Goal: Transaction & Acquisition: Purchase product/service

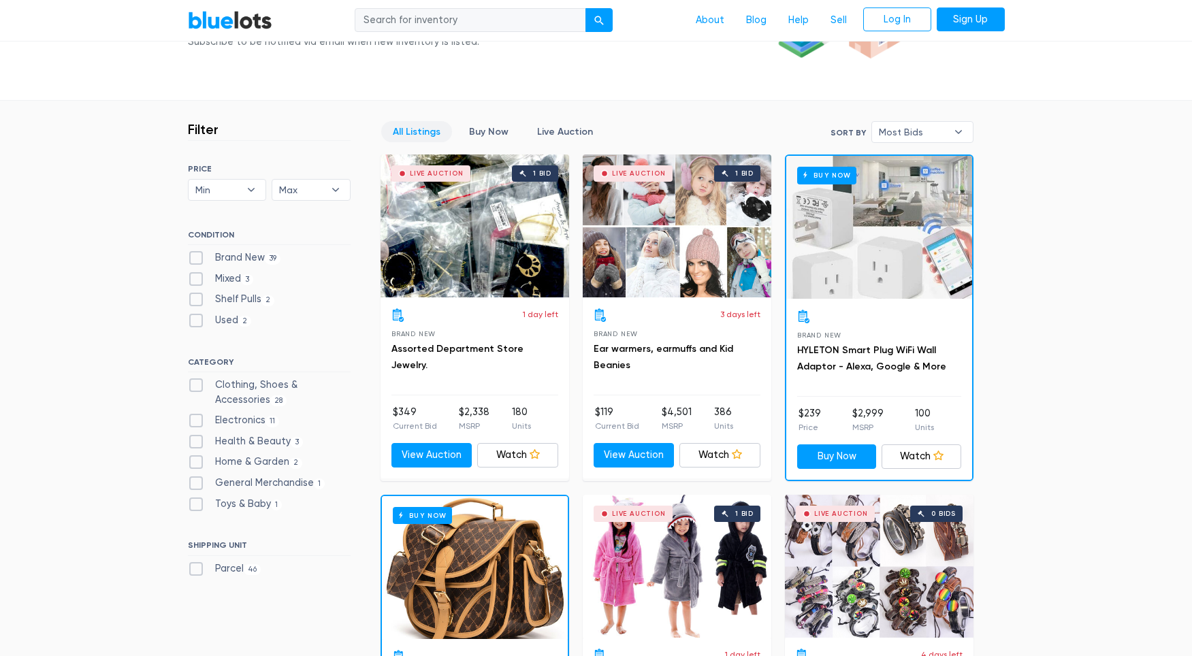
scroll to position [304, 0]
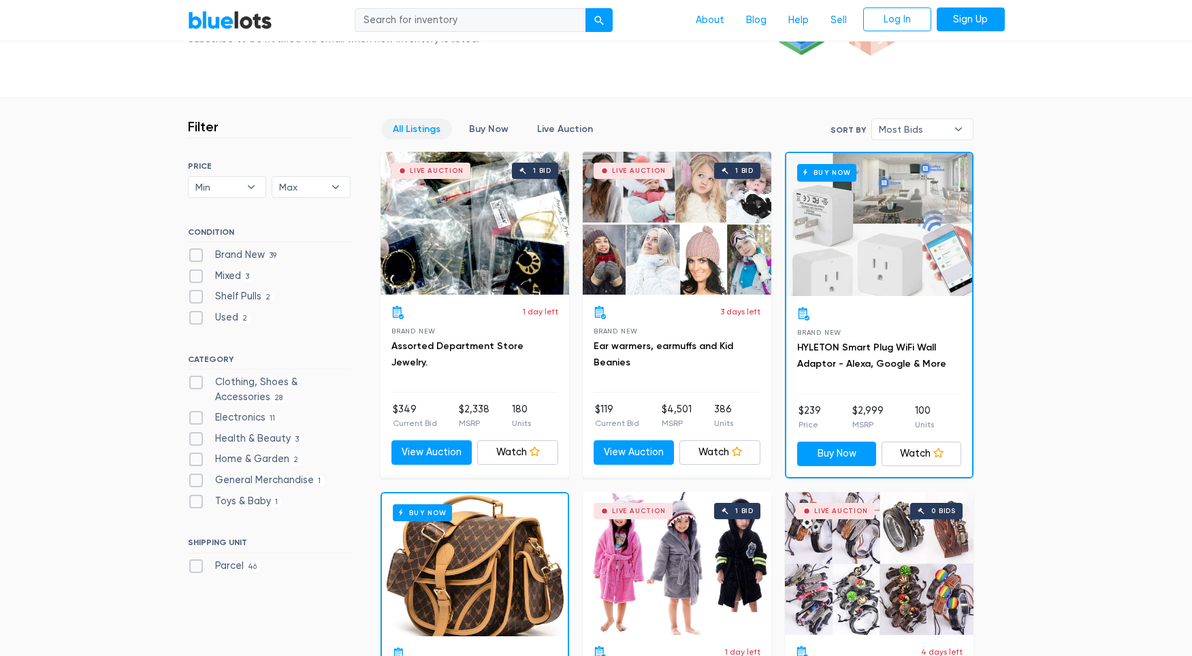
click at [195, 319] on label "Used 2" at bounding box center [220, 317] width 64 height 15
click at [195, 319] on input "Used 2" at bounding box center [192, 314] width 9 height 9
checkbox input "true"
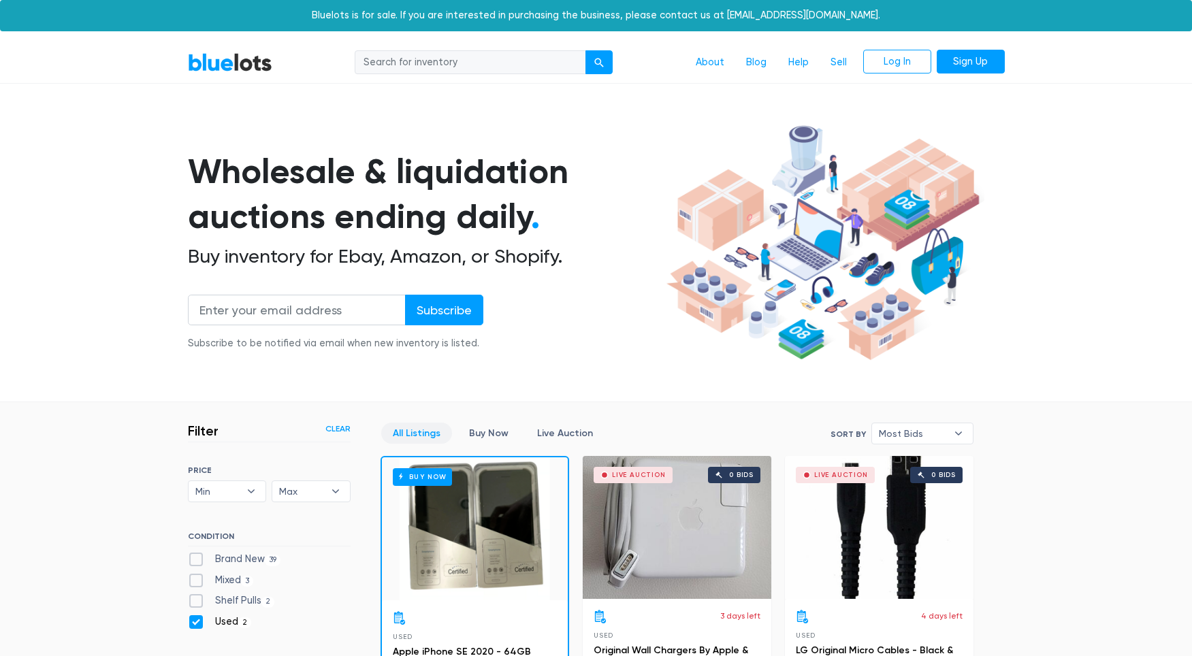
scroll to position [366, 0]
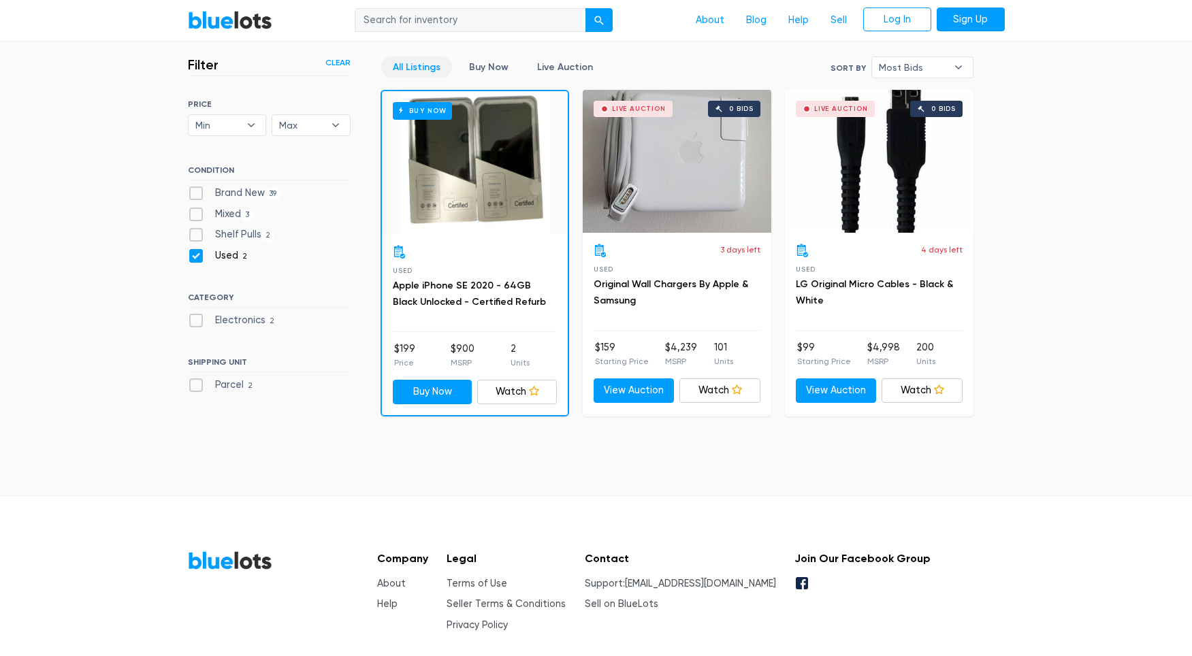
drag, startPoint x: 197, startPoint y: 259, endPoint x: 195, endPoint y: 242, distance: 16.5
click at [197, 258] on label "Used 2" at bounding box center [220, 255] width 64 height 15
click at [197, 257] on input "Used 2" at bounding box center [192, 252] width 9 height 9
checkbox input "false"
click at [195, 237] on label "Shelf Pulls 2" at bounding box center [231, 234] width 87 height 15
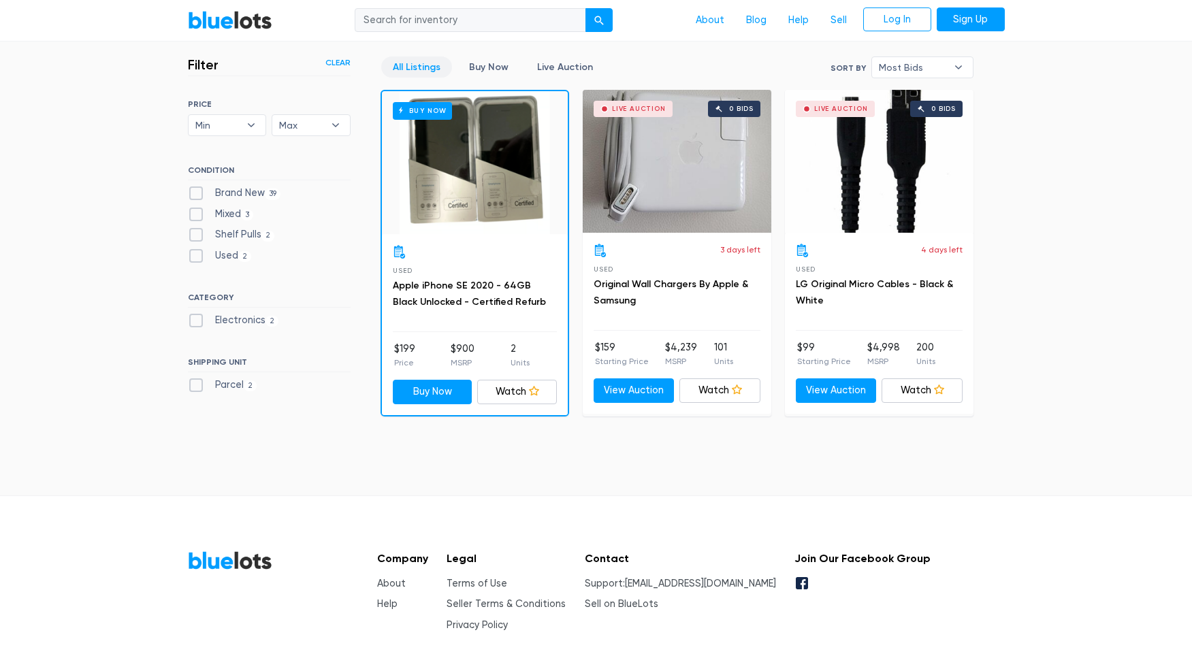
click at [195, 236] on Pulls"] "Shelf Pulls 2" at bounding box center [192, 231] width 9 height 9
checkbox Pulls"] "true"
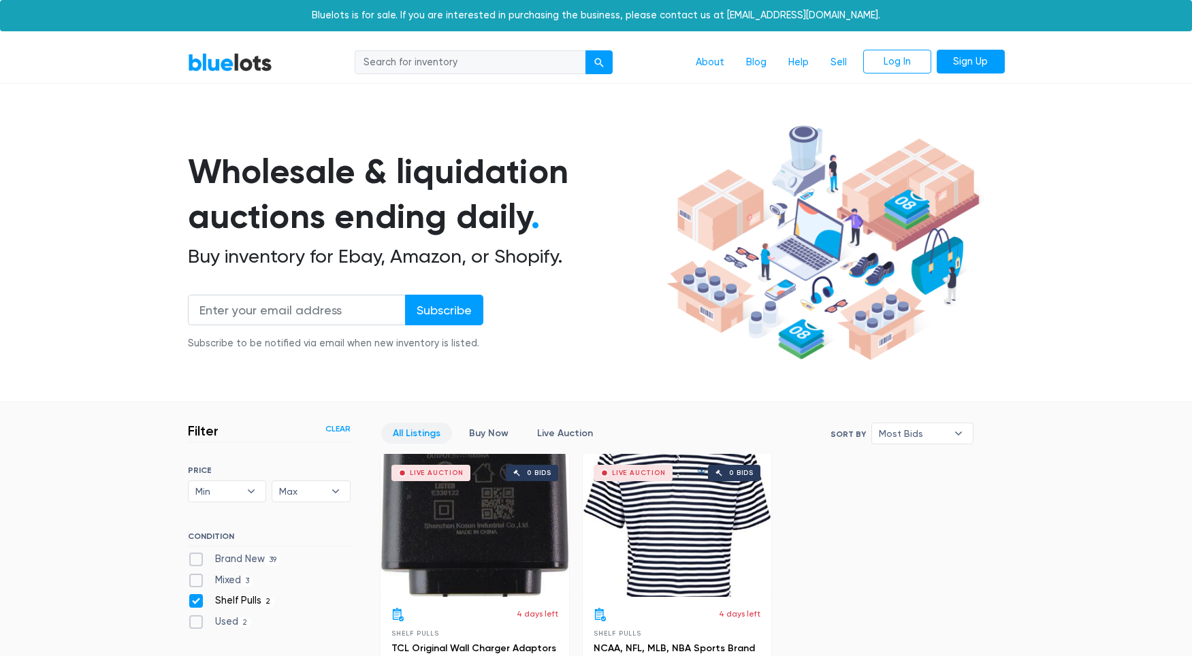
scroll to position [366, 0]
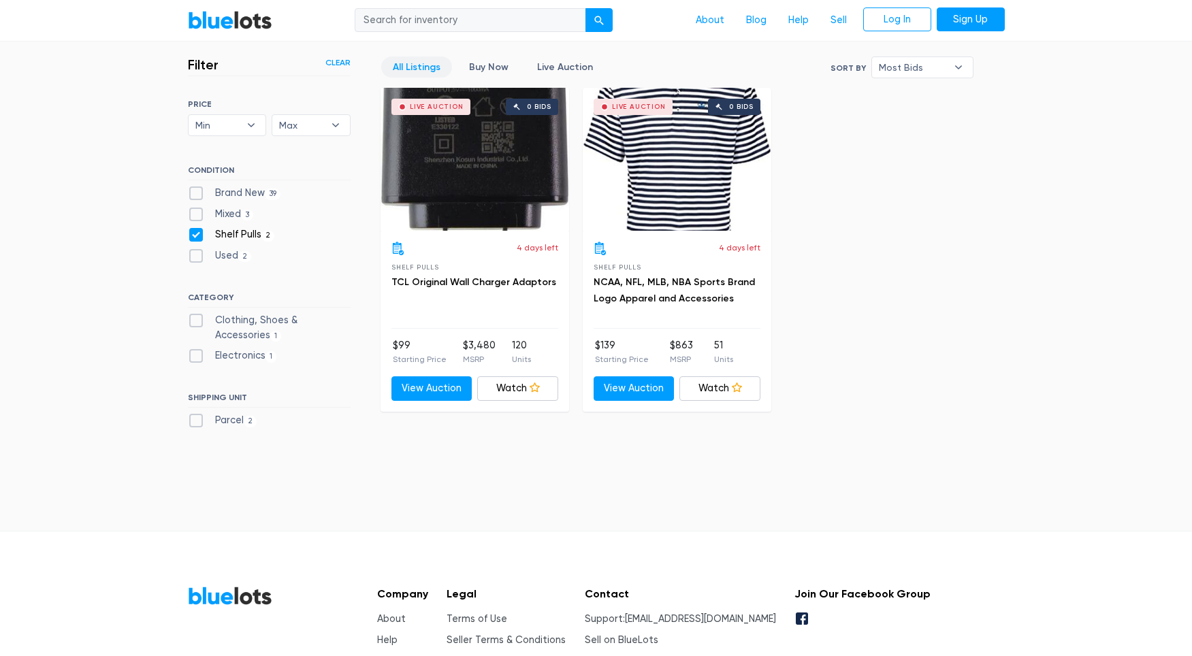
drag, startPoint x: 191, startPoint y: 232, endPoint x: 192, endPoint y: 223, distance: 9.6
click at [191, 232] on label "Shelf Pulls 2" at bounding box center [231, 234] width 87 height 15
click at [191, 232] on Pulls"] "Shelf Pulls 2" at bounding box center [192, 231] width 9 height 9
checkbox Pulls"] "false"
click at [193, 215] on label "Mixed 3" at bounding box center [221, 214] width 66 height 15
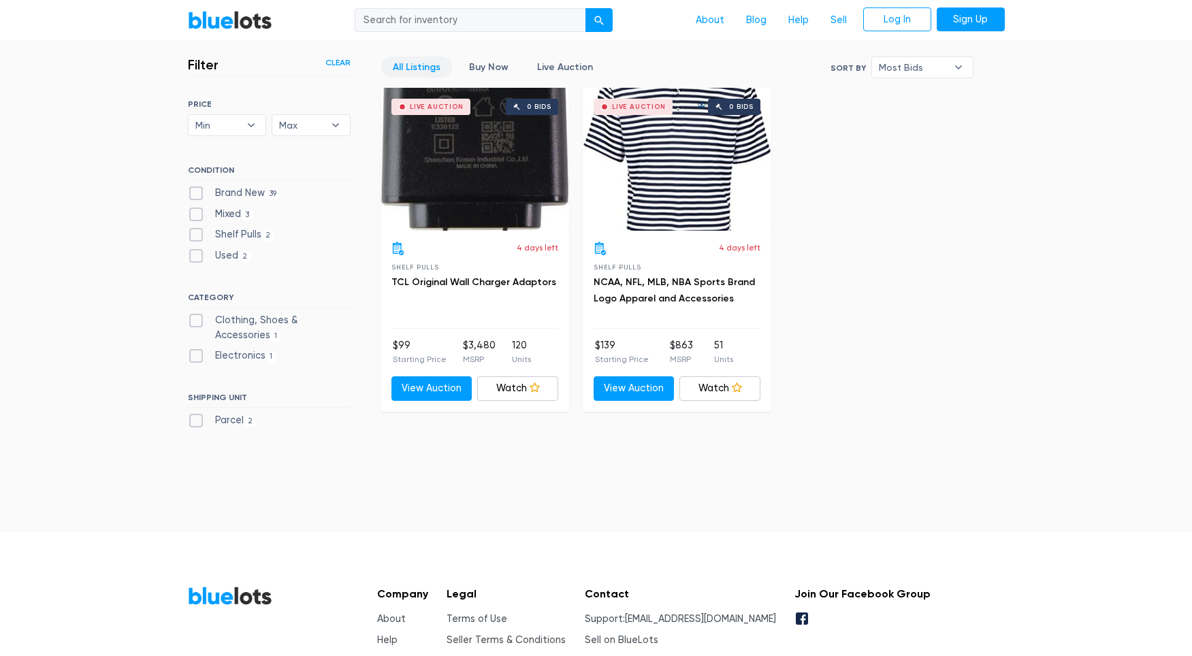
click at [193, 215] on input "Mixed 3" at bounding box center [192, 211] width 9 height 9
checkbox input "true"
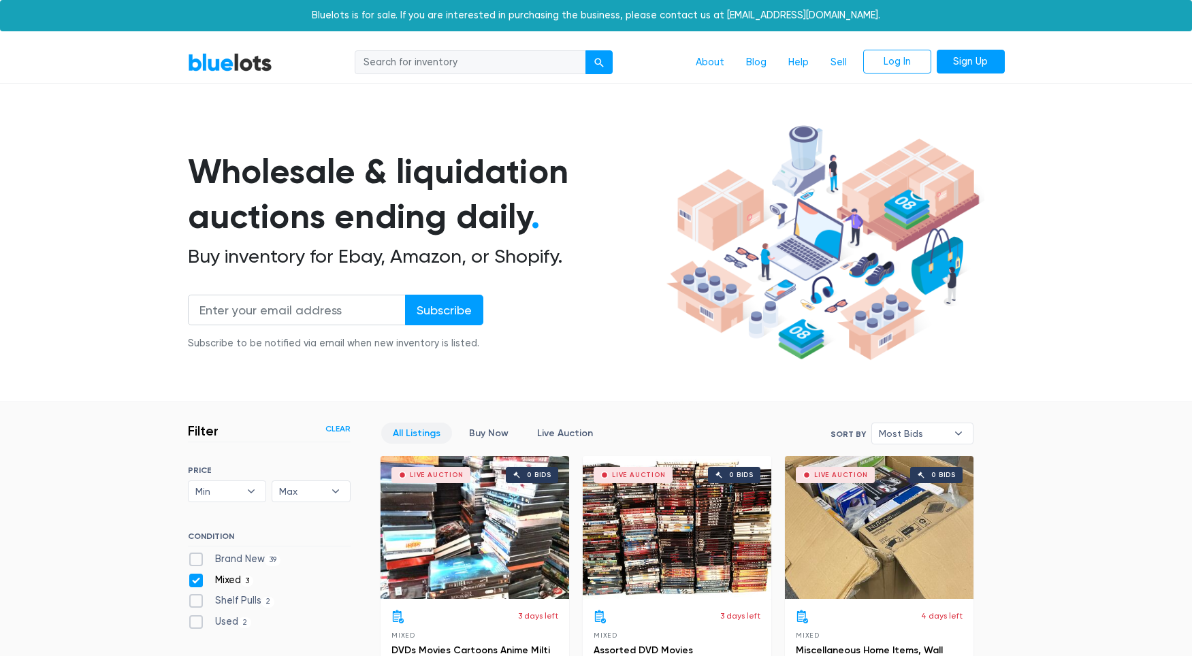
scroll to position [366, 0]
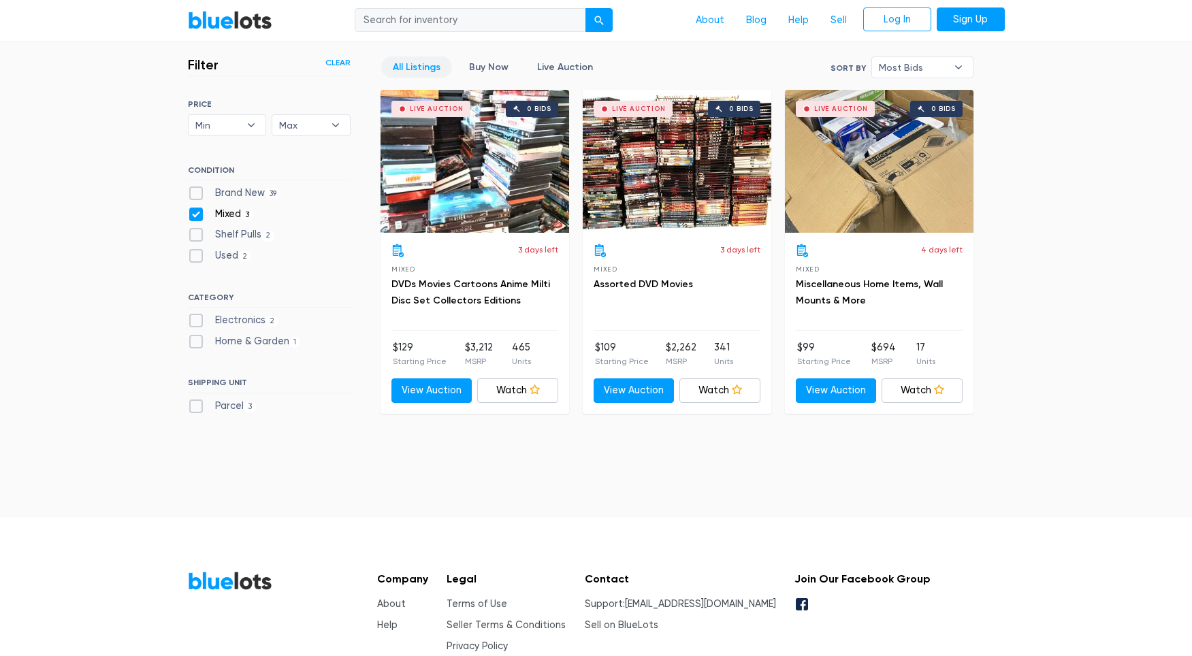
click at [192, 215] on label "Mixed 3" at bounding box center [221, 214] width 66 height 15
click at [192, 215] on input "Mixed 3" at bounding box center [192, 211] width 9 height 9
checkbox input "false"
click at [193, 195] on label "Brand New 39" at bounding box center [234, 193] width 93 height 15
click at [193, 195] on New"] "Brand New 39" at bounding box center [192, 190] width 9 height 9
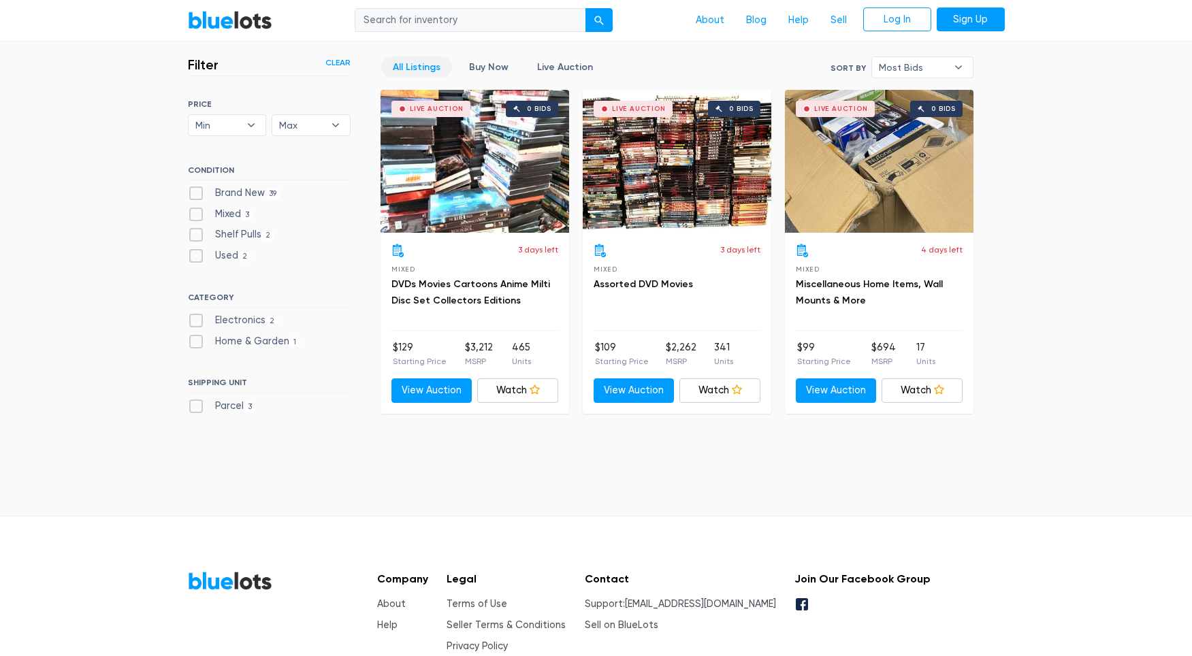
checkbox New"] "true"
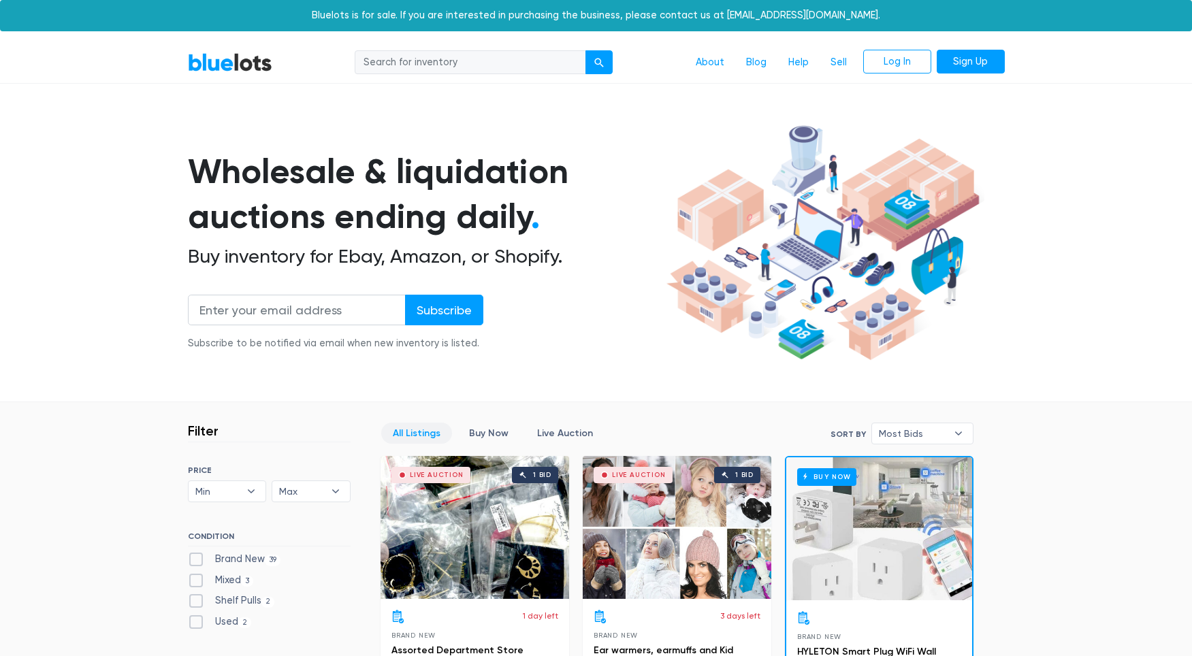
scroll to position [366, 0]
